Goal: Transaction & Acquisition: Register for event/course

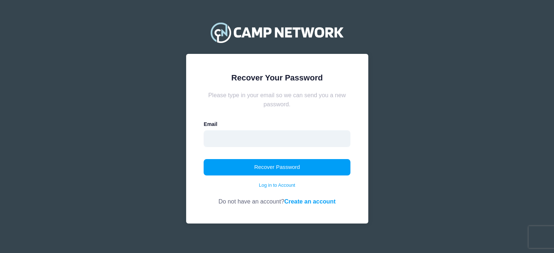
click at [258, 133] on input "email" at bounding box center [277, 138] width 147 height 17
type input "[EMAIL_ADDRESS][DOMAIN_NAME]"
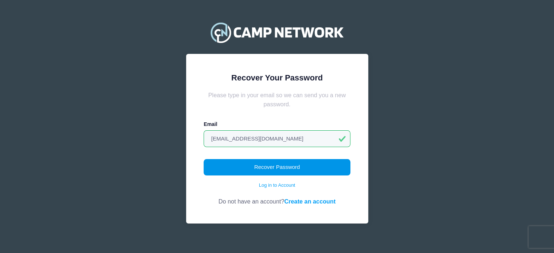
click at [287, 166] on button "Recover Password" at bounding box center [277, 167] width 147 height 17
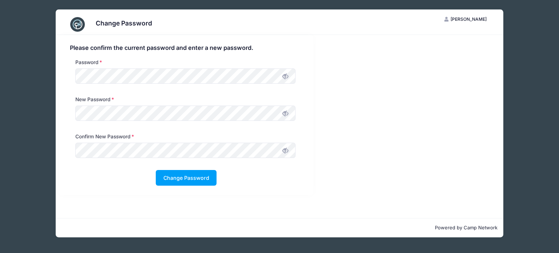
click at [285, 113] on icon at bounding box center [286, 114] width 6 height 6
click at [70, 119] on div "New Password" at bounding box center [186, 114] width 240 height 37
click at [184, 178] on button "Change Password" at bounding box center [186, 178] width 61 height 16
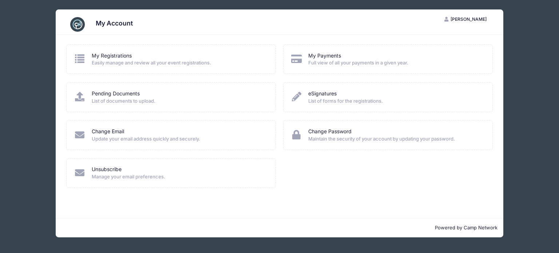
click at [325, 60] on span "Full view of all your payments in a given year." at bounding box center [395, 62] width 175 height 7
click at [105, 56] on link "My Registrations" at bounding box center [112, 56] width 40 height 8
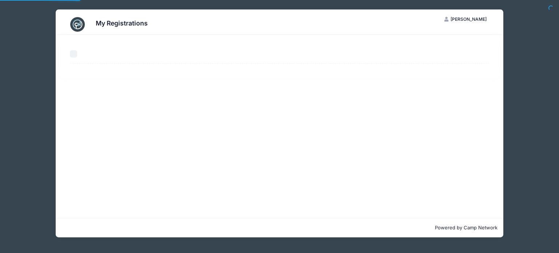
select select "50"
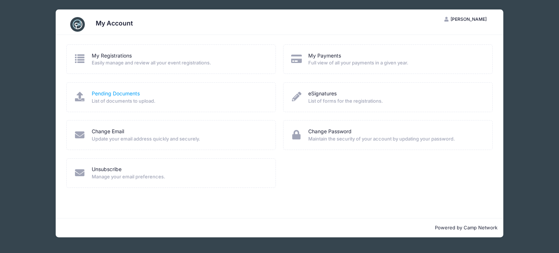
click at [123, 92] on link "Pending Documents" at bounding box center [116, 94] width 48 height 8
click at [325, 95] on link "eSignatures" at bounding box center [322, 94] width 28 height 8
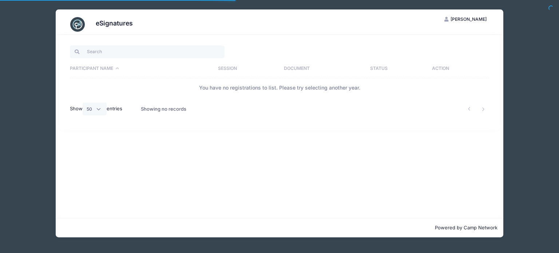
select select "50"
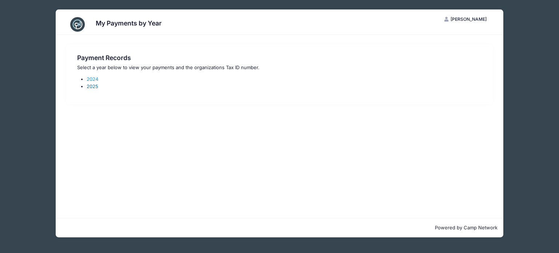
click at [94, 87] on link "2025" at bounding box center [93, 86] width 12 height 6
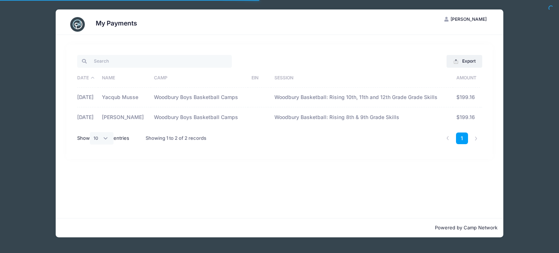
select select "10"
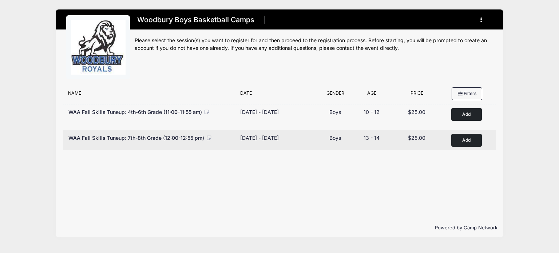
click at [471, 138] on button "Add to Cart" at bounding box center [466, 140] width 31 height 13
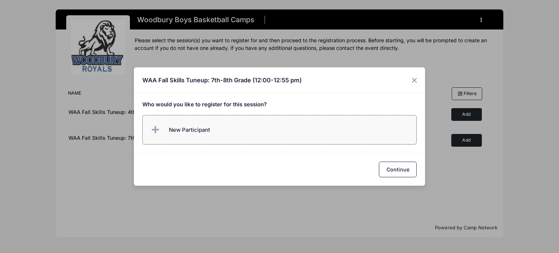
click at [234, 128] on label "New Participant" at bounding box center [279, 129] width 275 height 29
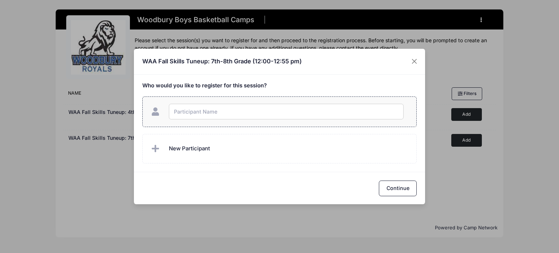
click at [220, 112] on input "text" at bounding box center [286, 112] width 235 height 16
type input "Harun Musse"
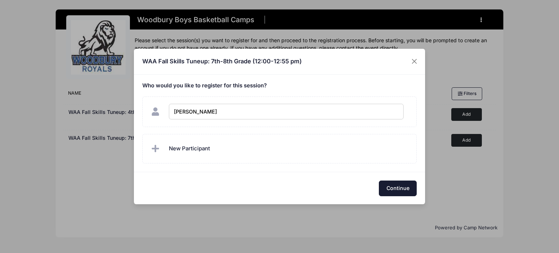
checkbox input "true"
click at [404, 189] on button "Continue" at bounding box center [398, 189] width 38 height 16
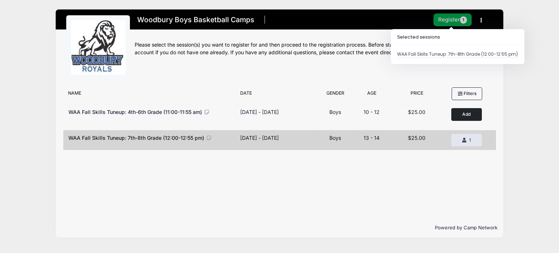
click at [451, 20] on button "Register 1" at bounding box center [453, 19] width 39 height 13
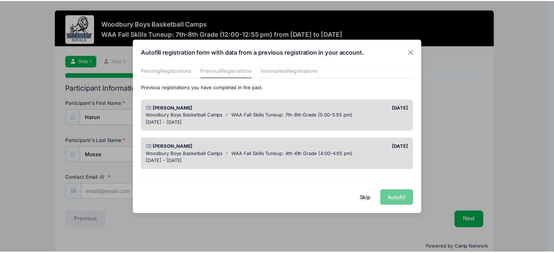
scroll to position [36, 0]
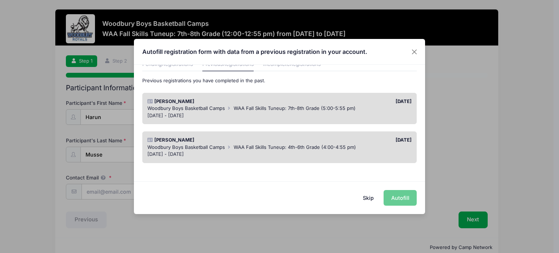
click at [196, 142] on div "Harun Musse" at bounding box center [212, 140] width 136 height 7
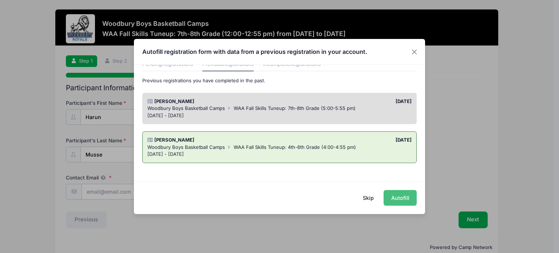
click at [400, 197] on button "Autofill" at bounding box center [400, 198] width 33 height 16
type input "[EMAIL_ADDRESS][DOMAIN_NAME]"
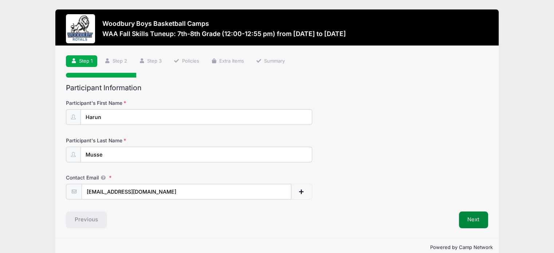
click at [475, 220] on button "Next" at bounding box center [473, 220] width 29 height 17
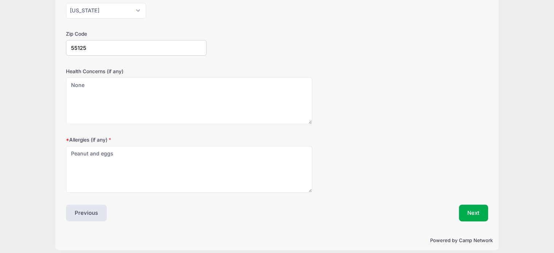
scroll to position [221, 0]
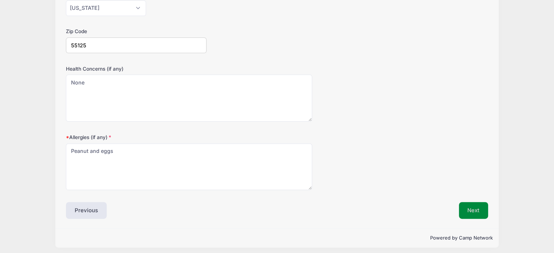
click at [469, 208] on button "Next" at bounding box center [473, 210] width 29 height 17
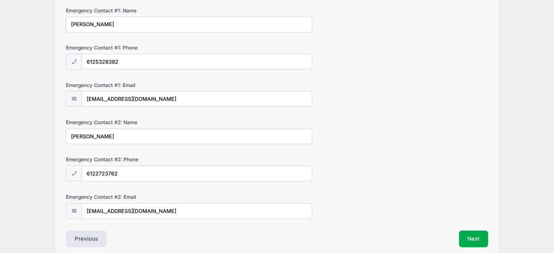
scroll to position [205, 0]
click at [469, 234] on button "Next" at bounding box center [473, 238] width 29 height 17
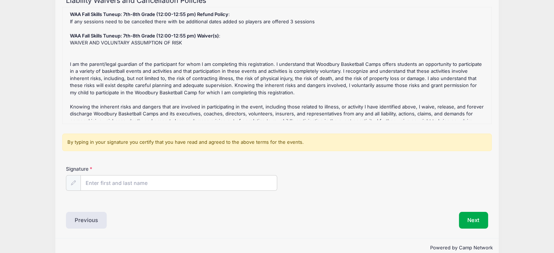
scroll to position [88, 0]
click at [179, 180] on input "Signature" at bounding box center [179, 183] width 196 height 16
type input "Zakariye Mohamed"
click at [470, 220] on button "Next" at bounding box center [473, 219] width 29 height 17
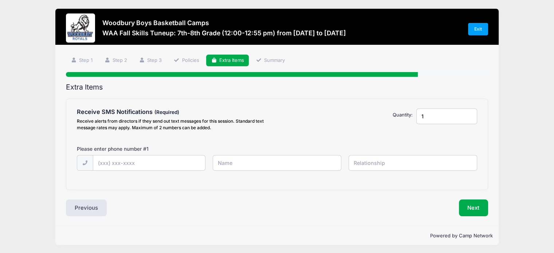
scroll to position [0, 0]
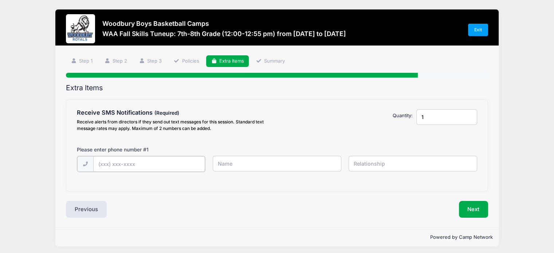
click at [139, 162] on input "text" at bounding box center [149, 164] width 112 height 16
click at [135, 164] on input "text" at bounding box center [149, 164] width 112 height 16
type input "(612) 701-5807"
click at [247, 167] on input "text" at bounding box center [277, 164] width 129 height 16
type input "Zakariye Mohamed"
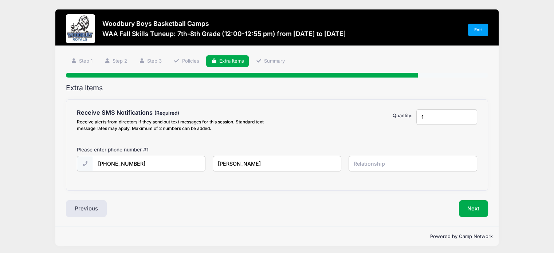
click at [360, 163] on input "text" at bounding box center [412, 164] width 129 height 16
type input "Father"
click at [478, 205] on button "Next" at bounding box center [473, 208] width 29 height 17
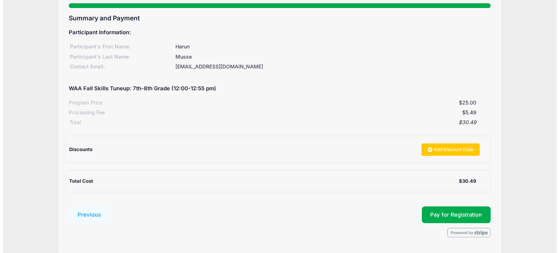
scroll to position [69, 0]
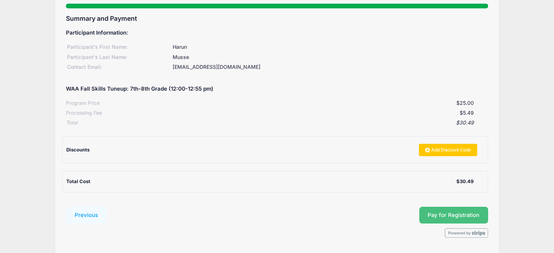
click at [453, 212] on span "Pay for Registration" at bounding box center [453, 215] width 52 height 7
